Goal: Task Accomplishment & Management: Complete application form

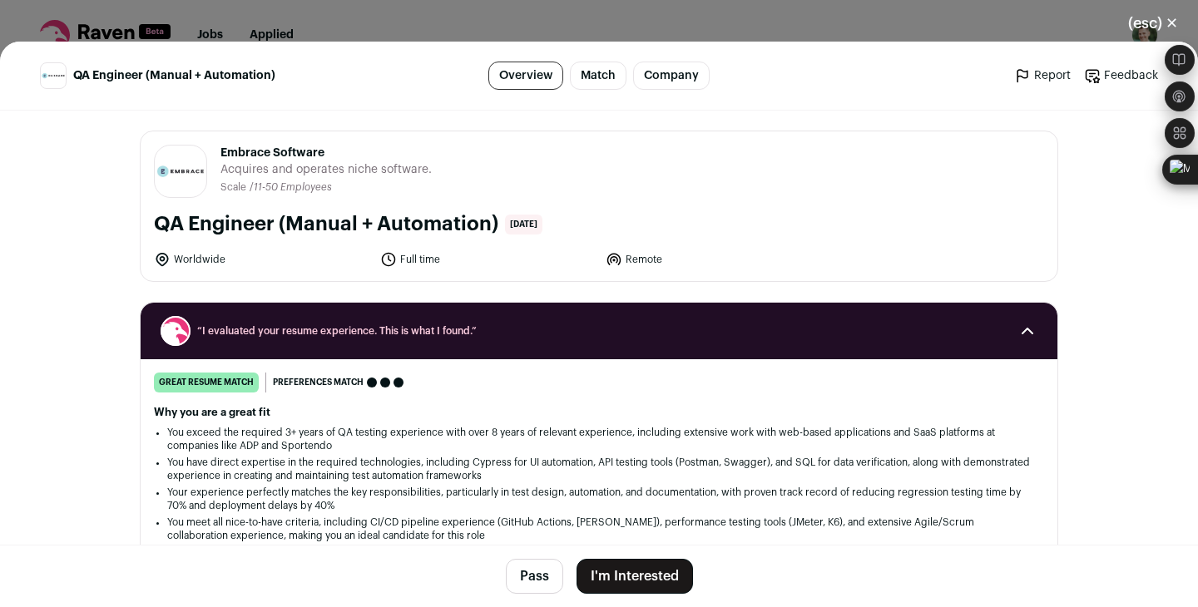
click at [616, 575] on button "I'm Interested" at bounding box center [635, 576] width 116 height 35
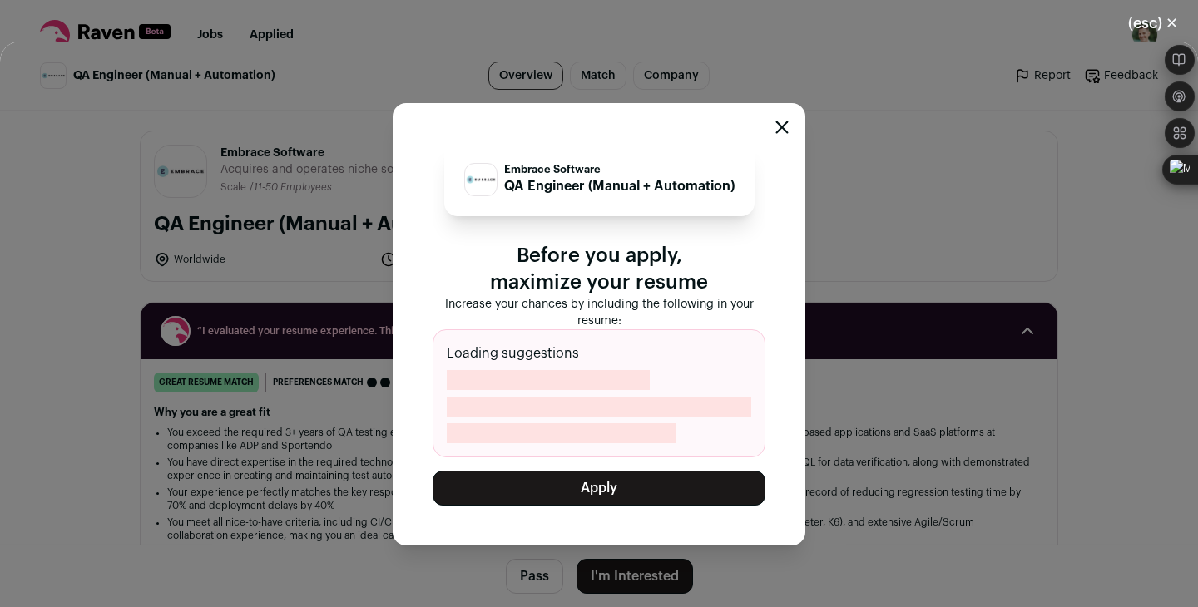
click at [602, 494] on button "Apply" at bounding box center [599, 488] width 333 height 35
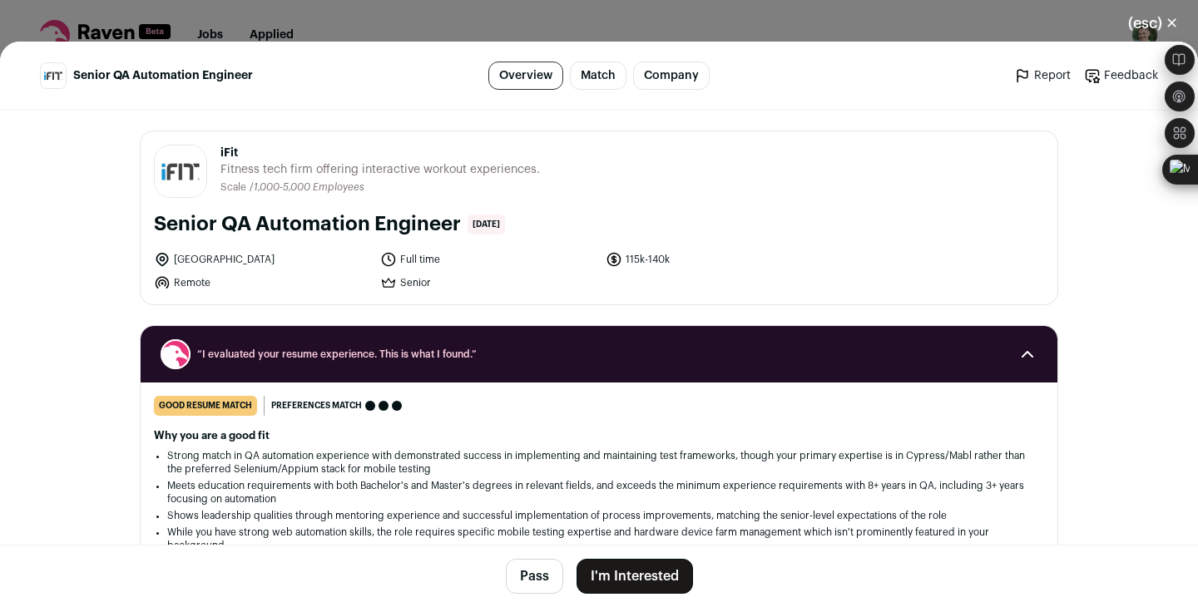
click at [621, 577] on button "I'm Interested" at bounding box center [635, 576] width 116 height 35
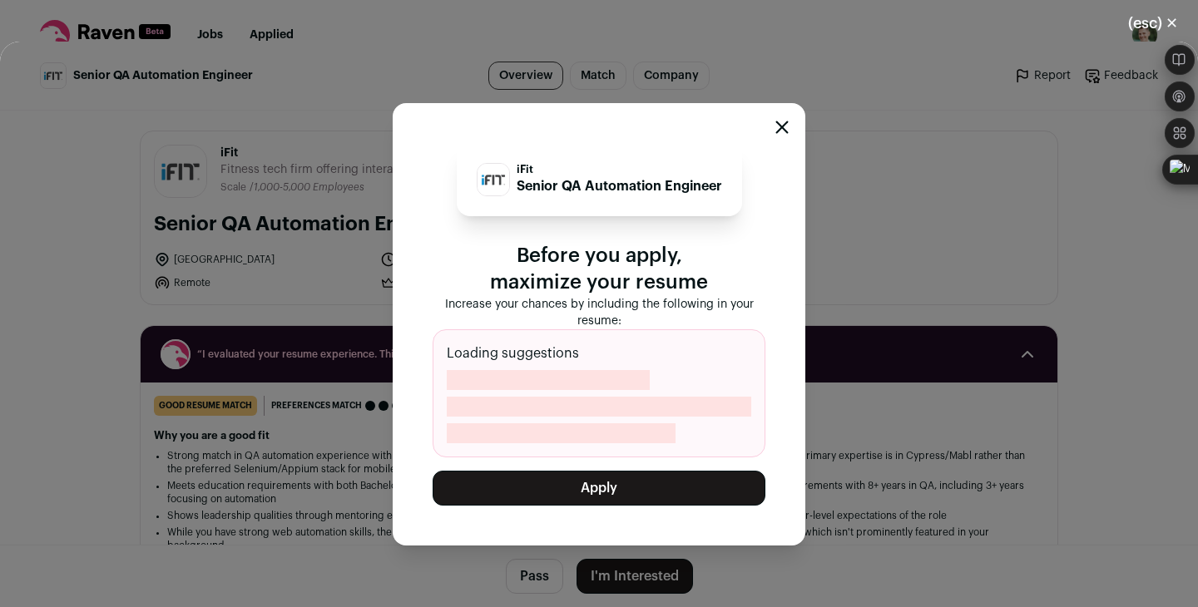
click at [587, 485] on button "Apply" at bounding box center [599, 488] width 333 height 35
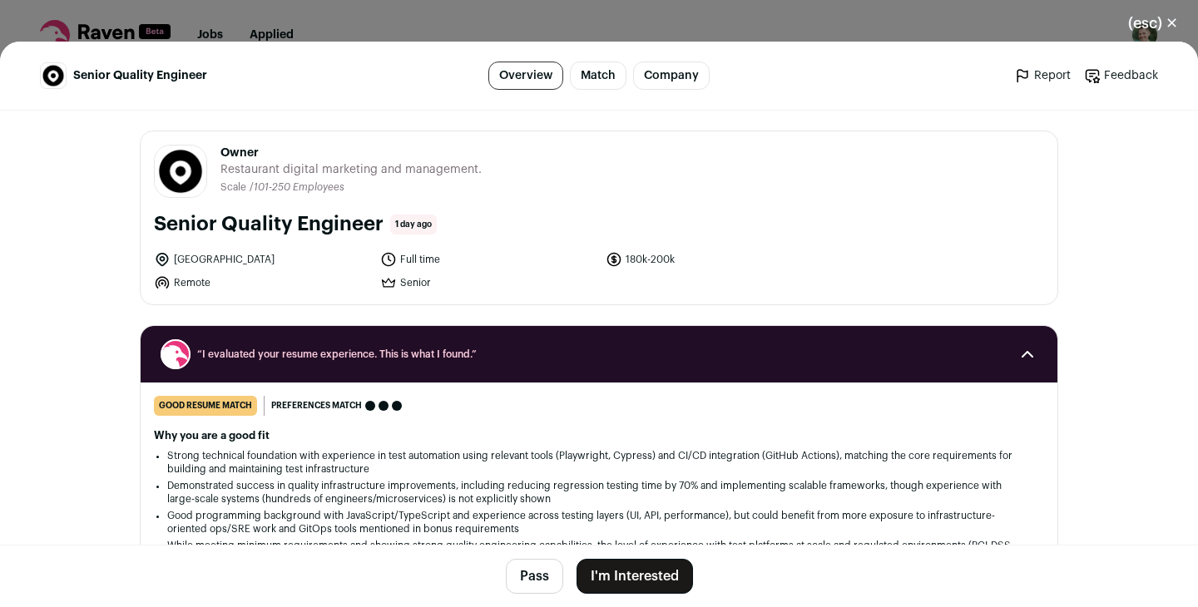
click at [601, 570] on button "I'm Interested" at bounding box center [635, 576] width 116 height 35
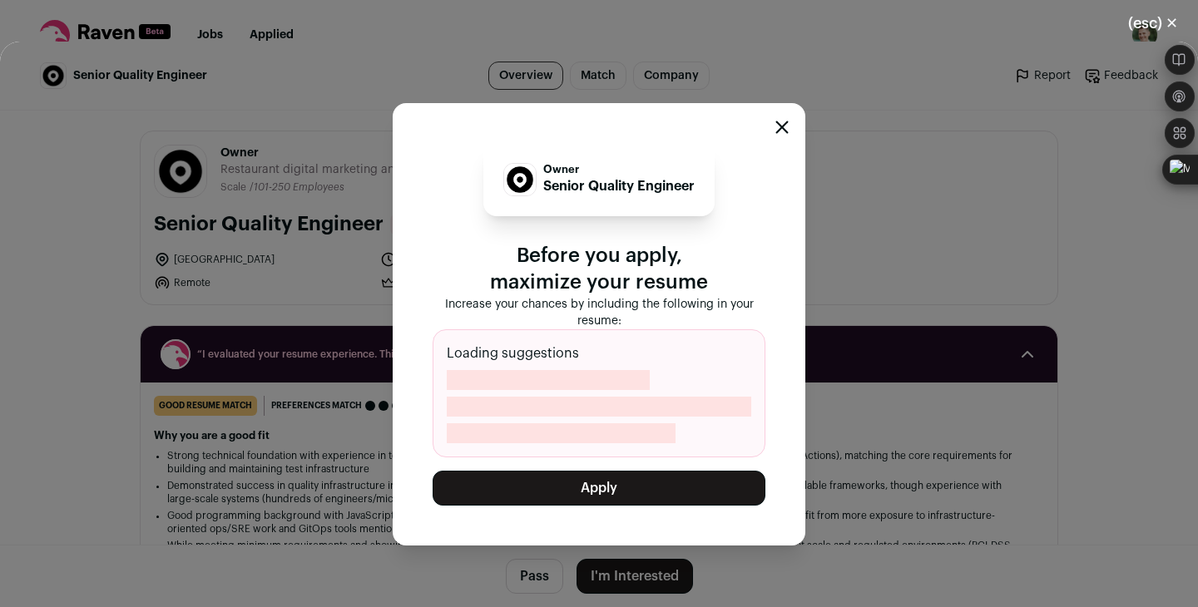
click at [588, 486] on button "Apply" at bounding box center [599, 488] width 333 height 35
